Goal: Check status: Check status

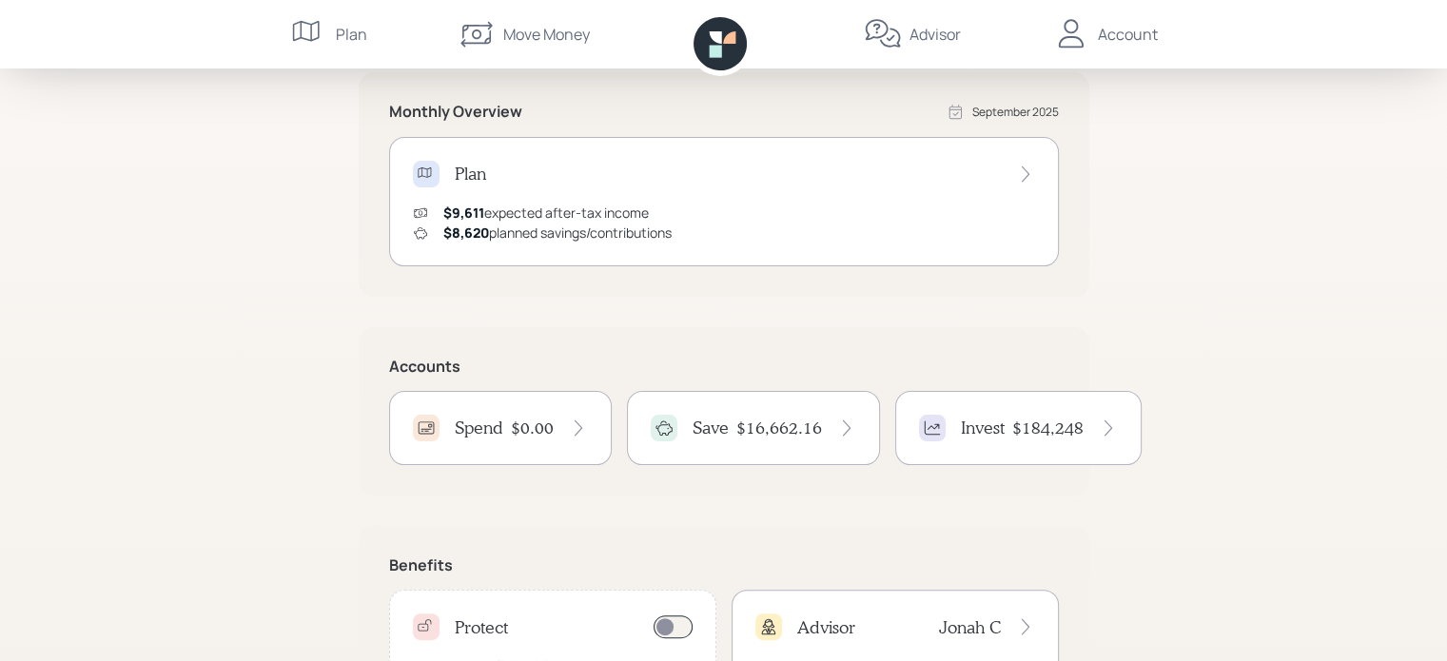
scroll to position [381, 0]
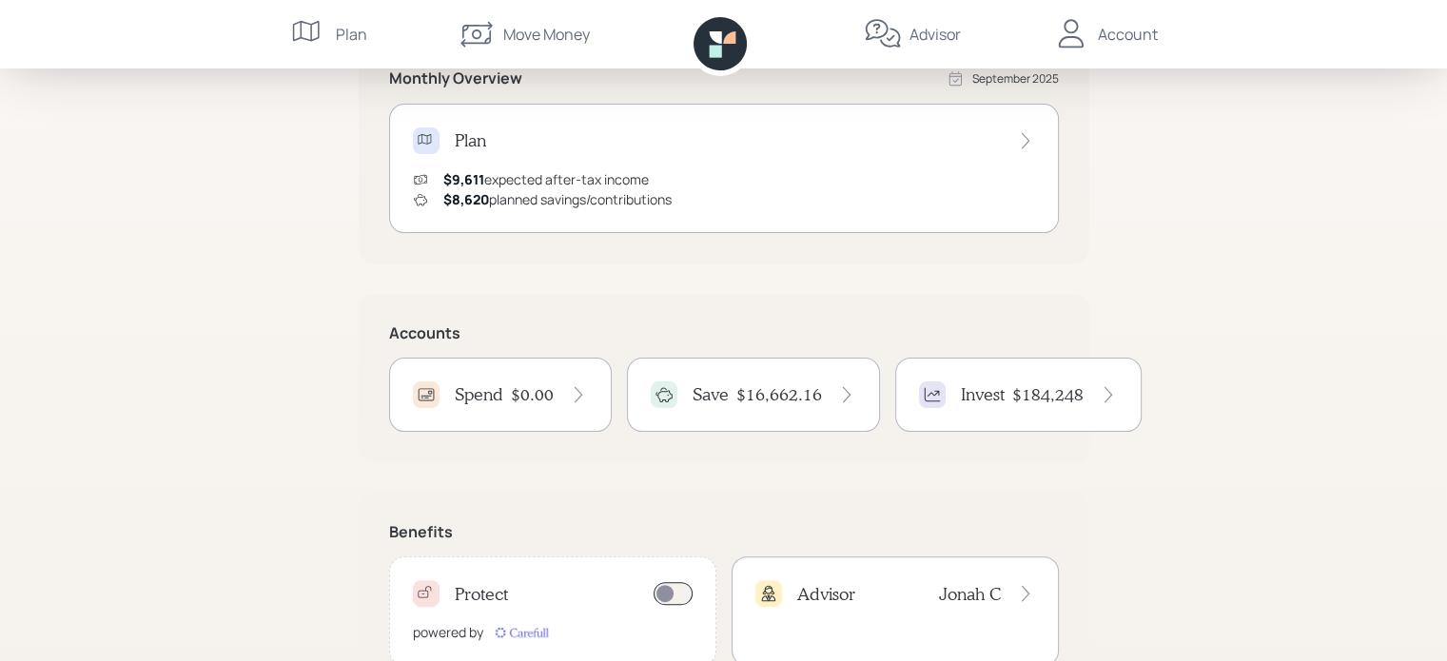
click at [827, 391] on div "$16,662.16" at bounding box center [797, 394] width 120 height 21
